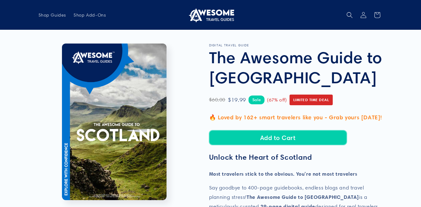
click at [282, 139] on button "Add to Cart" at bounding box center [278, 137] width 138 height 15
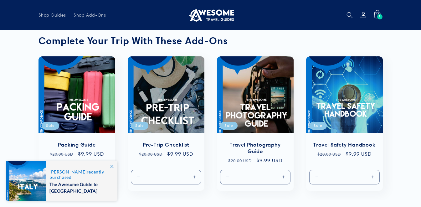
click at [378, 16] on div "1 1 item" at bounding box center [379, 16] width 5 height 5
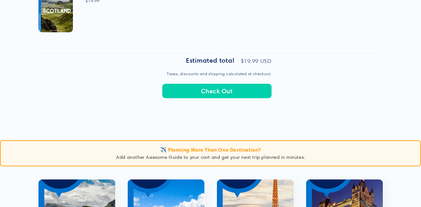
scroll to position [282, 0]
